Goal: Information Seeking & Learning: Learn about a topic

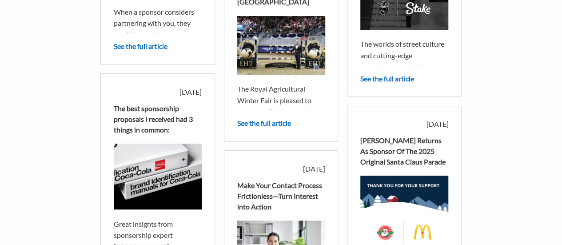
scroll to position [222, 0]
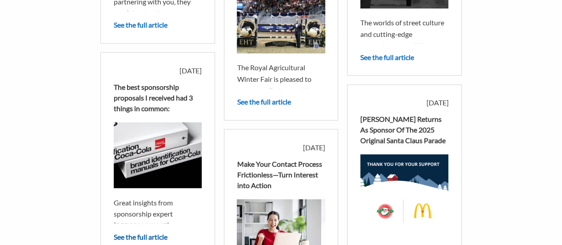
click at [139, 236] on link "See the full article" at bounding box center [141, 236] width 54 height 8
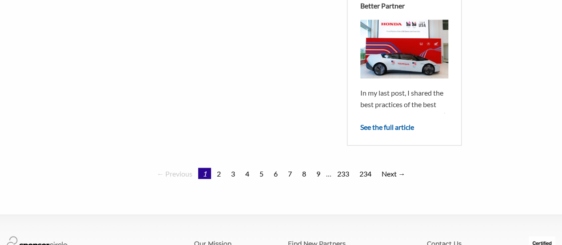
scroll to position [799, 0]
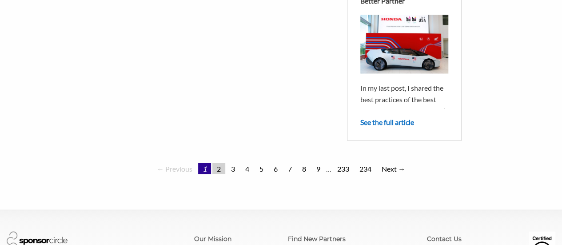
click at [218, 163] on link "2" at bounding box center [218, 168] width 13 height 11
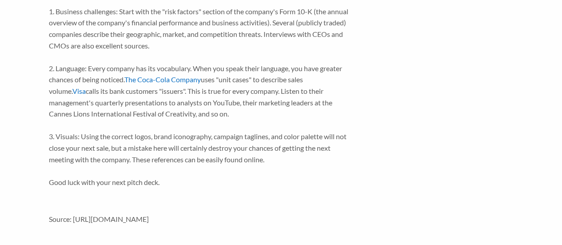
scroll to position [533, 0]
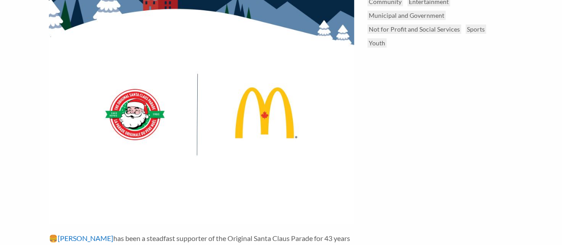
scroll to position [44, 0]
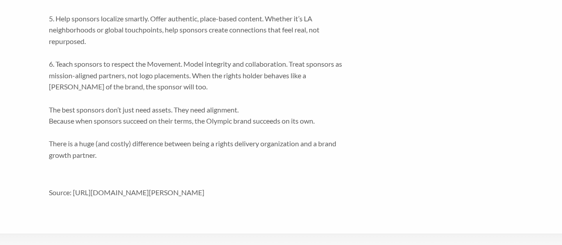
scroll to position [711, 0]
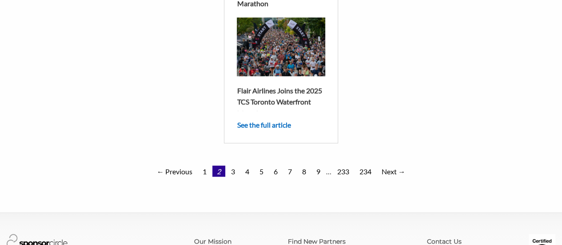
scroll to position [800, 0]
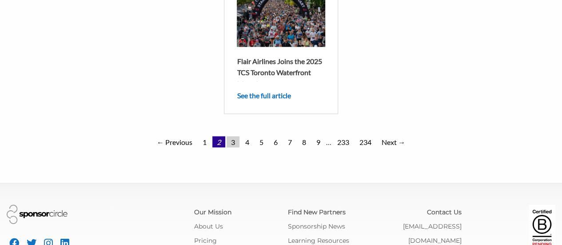
click at [233, 144] on link "3" at bounding box center [233, 141] width 13 height 11
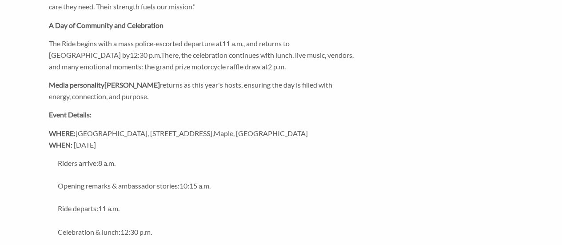
scroll to position [515, 0]
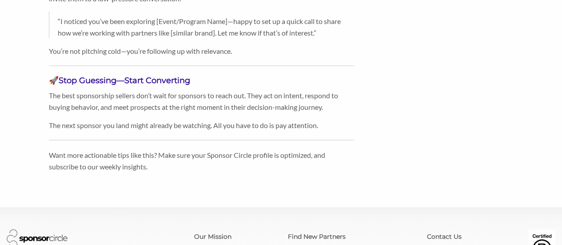
scroll to position [844, 0]
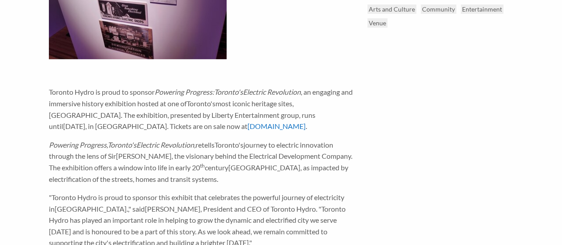
scroll to position [36, 0]
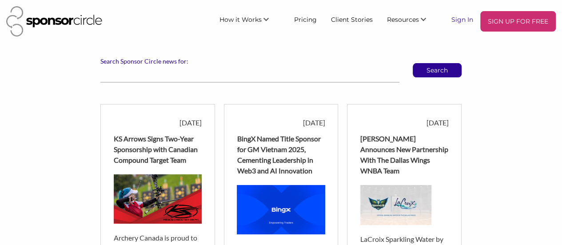
click at [460, 19] on link "Sign In" at bounding box center [462, 19] width 36 height 16
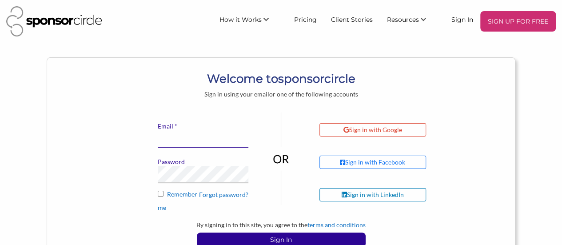
click at [172, 136] on input "* Email" at bounding box center [203, 138] width 91 height 17
type input "kristak@little-canada.ca"
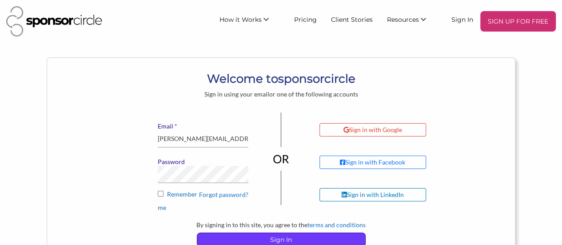
click at [273, 239] on p "Sign In" at bounding box center [281, 239] width 168 height 13
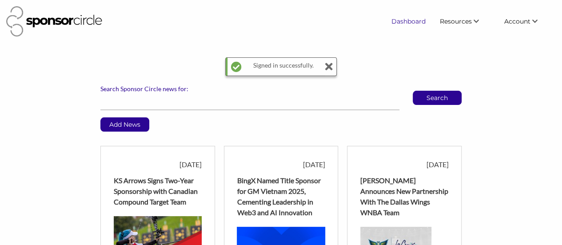
click at [404, 21] on link "Dashboard" at bounding box center [408, 21] width 48 height 16
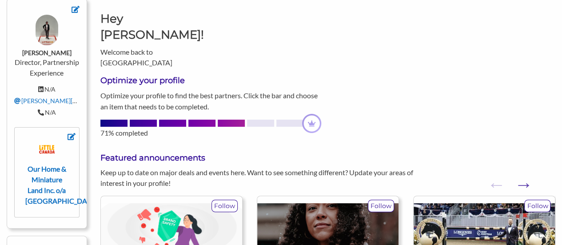
scroll to position [35, 0]
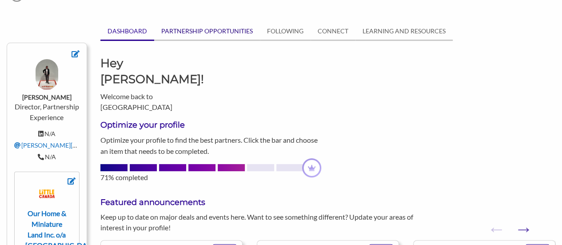
drag, startPoint x: 204, startPoint y: 30, endPoint x: 216, endPoint y: 31, distance: 11.6
click at [204, 30] on link "PARTNERSHIP OPPORTUNITIES" at bounding box center [207, 31] width 106 height 17
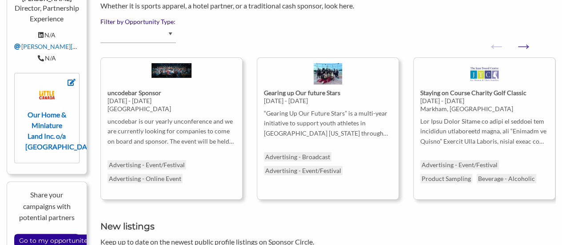
scroll to position [0, 0]
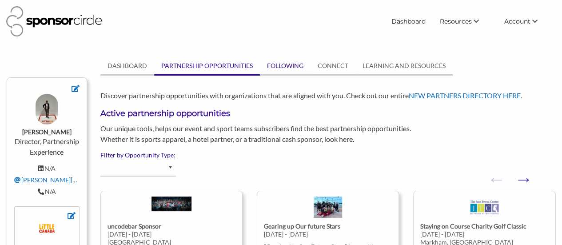
click at [278, 66] on link "FOLLOWING" at bounding box center [285, 65] width 51 height 17
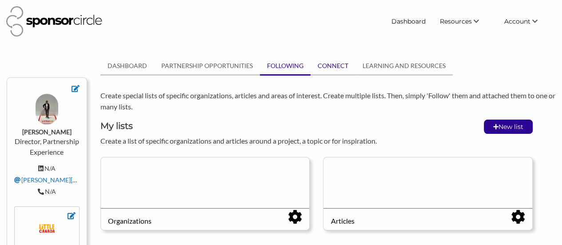
click at [329, 65] on link "CONNECT" at bounding box center [333, 65] width 45 height 17
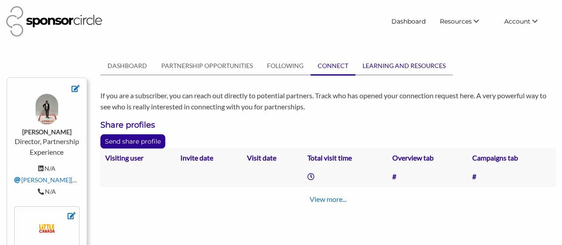
click at [386, 68] on link "LEARNING AND RESOURCES" at bounding box center [404, 65] width 97 height 17
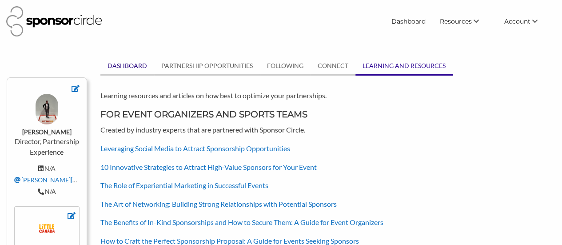
click at [111, 66] on link "DASHBOARD" at bounding box center [127, 65] width 54 height 17
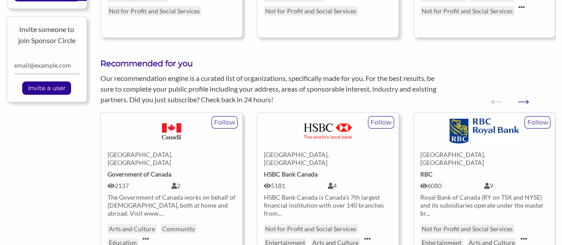
scroll to position [356, 0]
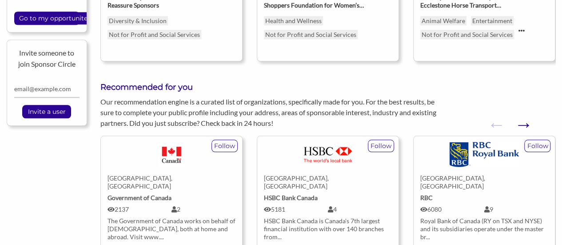
click at [524, 116] on button "Next" at bounding box center [519, 120] width 9 height 9
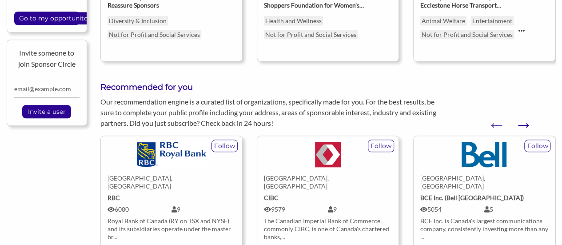
click at [524, 116] on button "Next" at bounding box center [519, 120] width 9 height 9
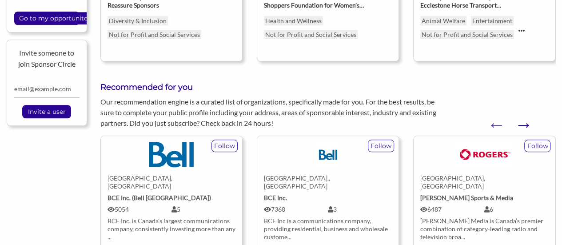
click at [524, 116] on button "Next" at bounding box center [519, 120] width 9 height 9
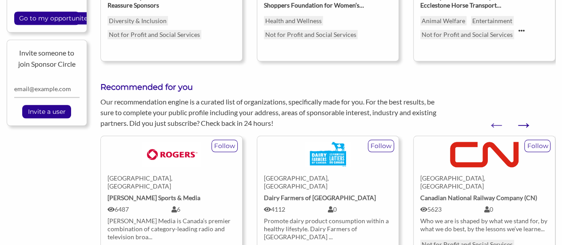
click at [524, 116] on button "Next" at bounding box center [519, 120] width 9 height 9
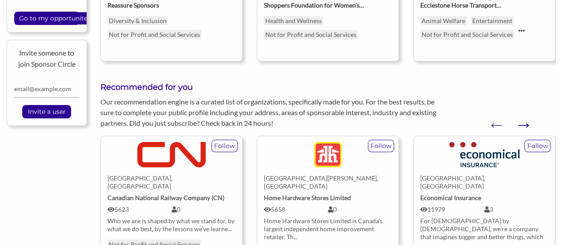
click at [524, 116] on button "Next" at bounding box center [519, 120] width 9 height 9
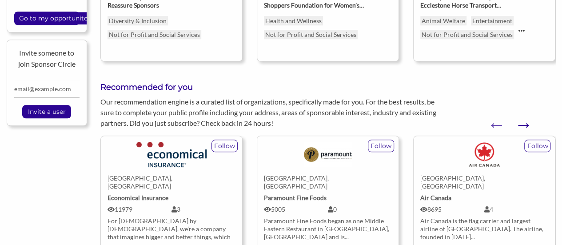
click at [524, 116] on button "Next" at bounding box center [519, 120] width 9 height 9
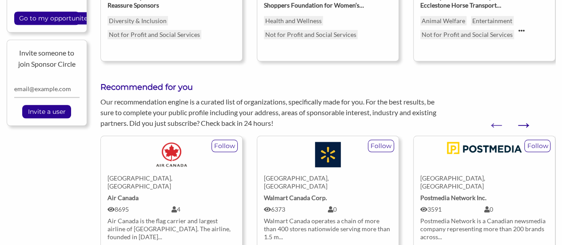
click at [524, 116] on button "Next" at bounding box center [519, 120] width 9 height 9
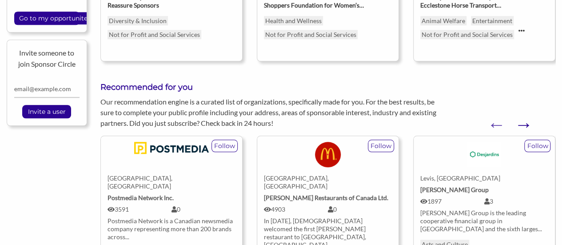
click at [524, 116] on button "Next" at bounding box center [519, 120] width 9 height 9
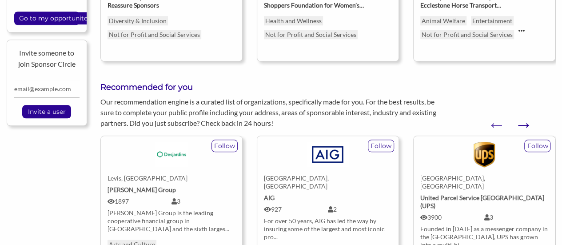
click at [524, 116] on button "Next" at bounding box center [519, 120] width 9 height 9
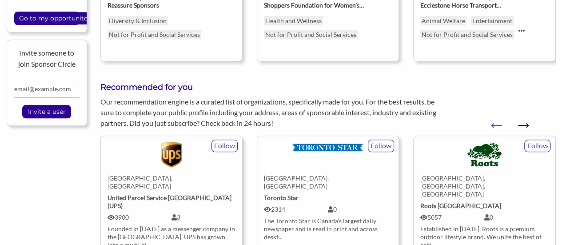
click at [524, 116] on button "Next" at bounding box center [519, 120] width 9 height 9
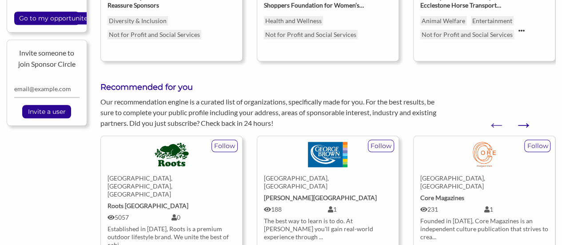
click at [524, 116] on button "Next" at bounding box center [519, 120] width 9 height 9
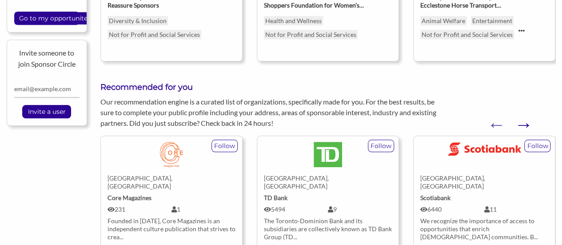
click at [524, 116] on button "Next" at bounding box center [519, 120] width 9 height 9
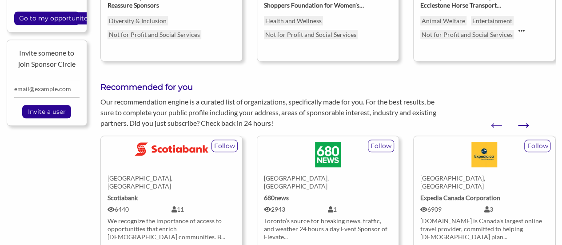
click at [524, 116] on button "Next" at bounding box center [519, 120] width 9 height 9
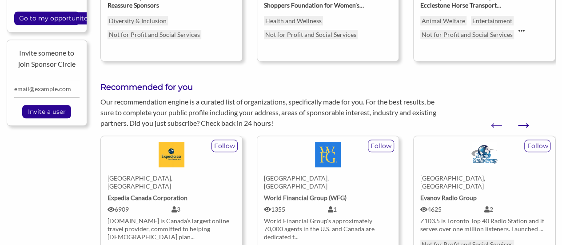
click at [524, 116] on button "Next" at bounding box center [519, 120] width 9 height 9
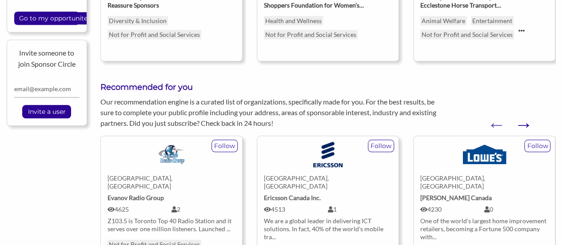
click at [524, 116] on button "Next" at bounding box center [519, 120] width 9 height 9
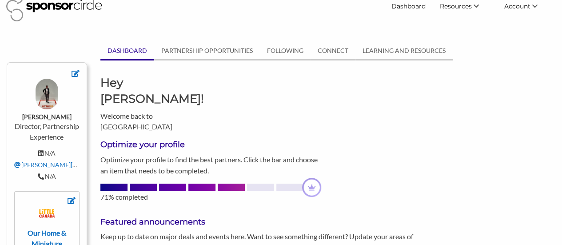
scroll to position [0, 0]
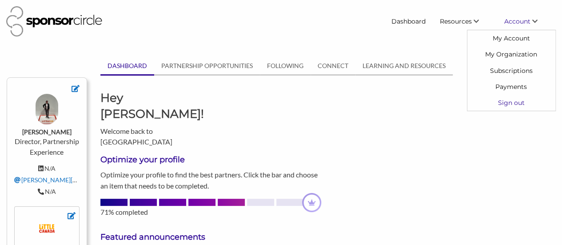
click at [503, 101] on link "Sign out" at bounding box center [512, 103] width 88 height 16
